Goal: Task Accomplishment & Management: Manage account settings

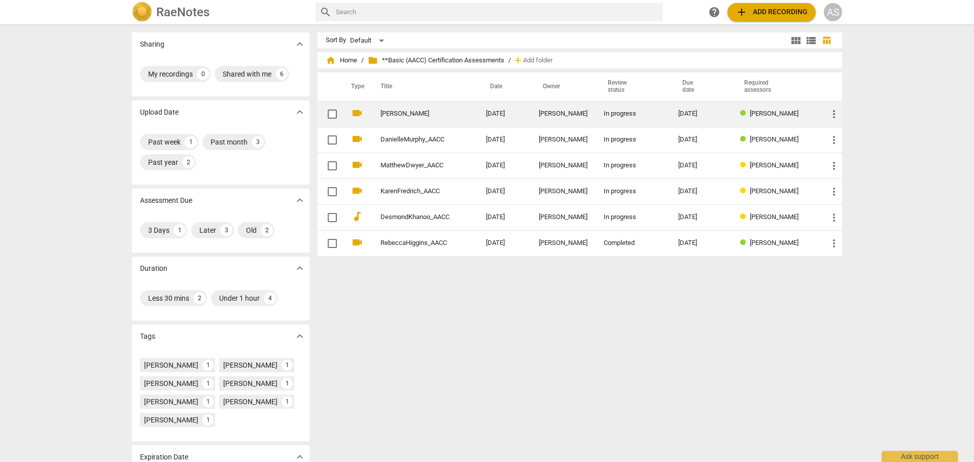
click at [420, 116] on link "[PERSON_NAME]" at bounding box center [414, 114] width 69 height 8
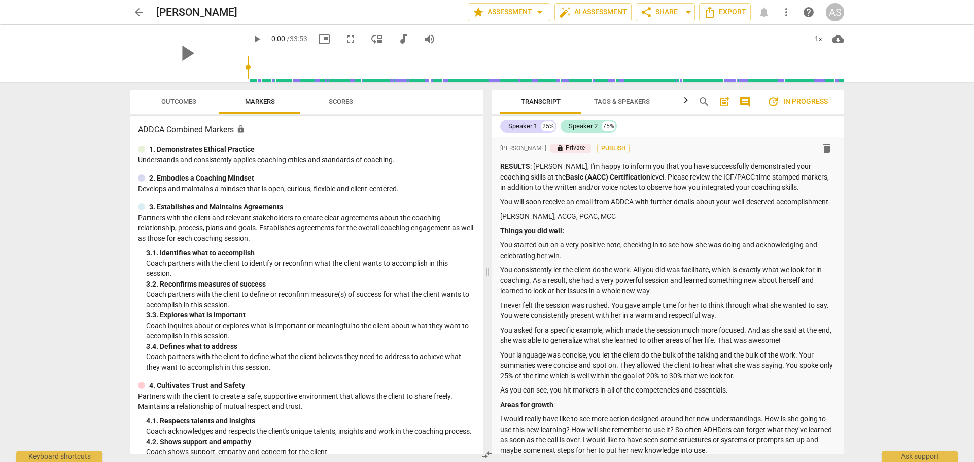
click at [138, 10] on span "arrow_back" at bounding box center [139, 12] width 12 height 12
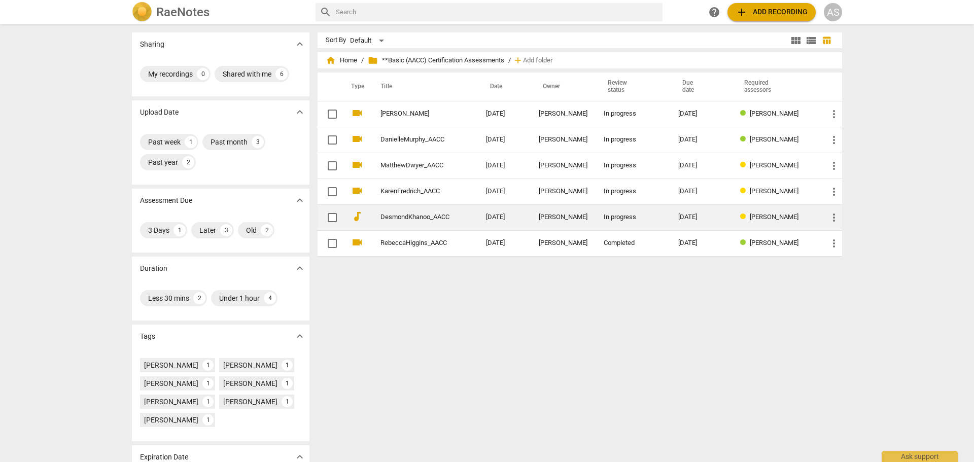
click at [456, 226] on td "DesmondKhanoo_AACC" at bounding box center [423, 217] width 110 height 26
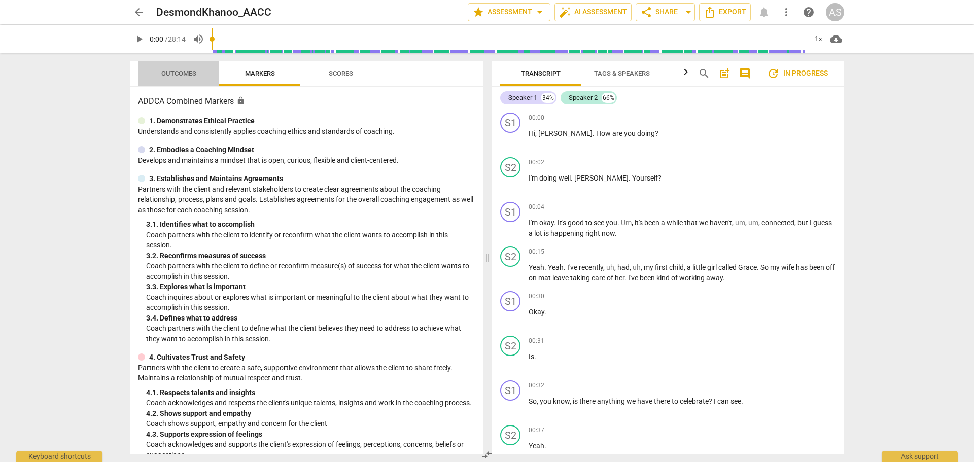
click at [187, 71] on span "Outcomes" at bounding box center [178, 74] width 35 height 8
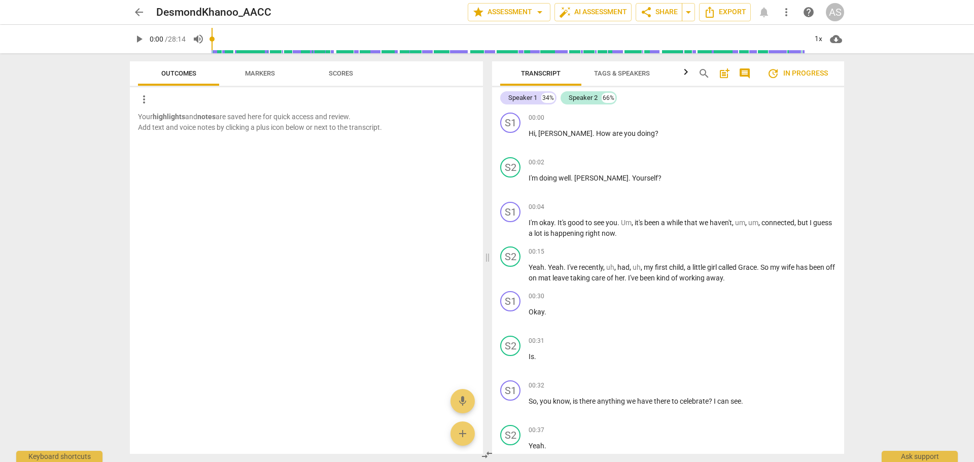
click at [139, 16] on span "arrow_back" at bounding box center [139, 12] width 12 height 12
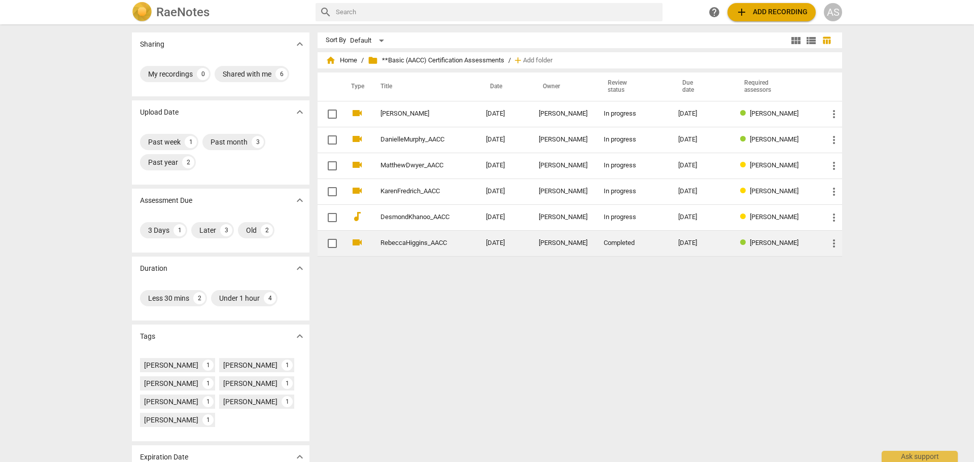
click at [830, 244] on span "more_vert" at bounding box center [834, 243] width 12 height 12
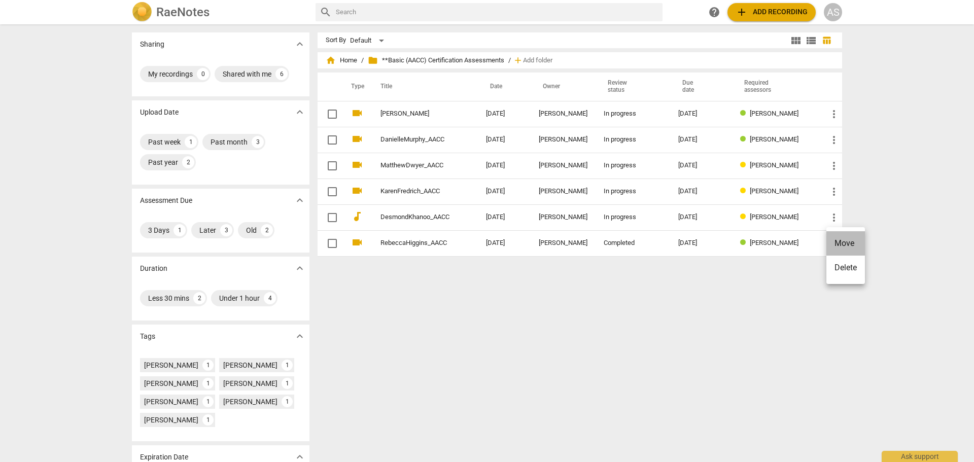
click at [851, 246] on li "Move" at bounding box center [845, 243] width 39 height 24
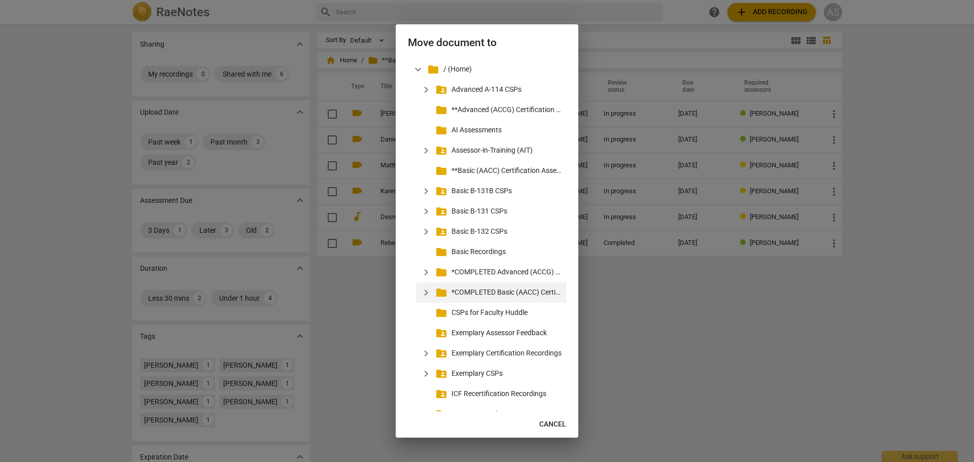
click at [494, 287] on p "*COMPLETED Basic (AACC) Certification Assessments" at bounding box center [507, 292] width 111 height 11
